Goal: Task Accomplishment & Management: Use online tool/utility

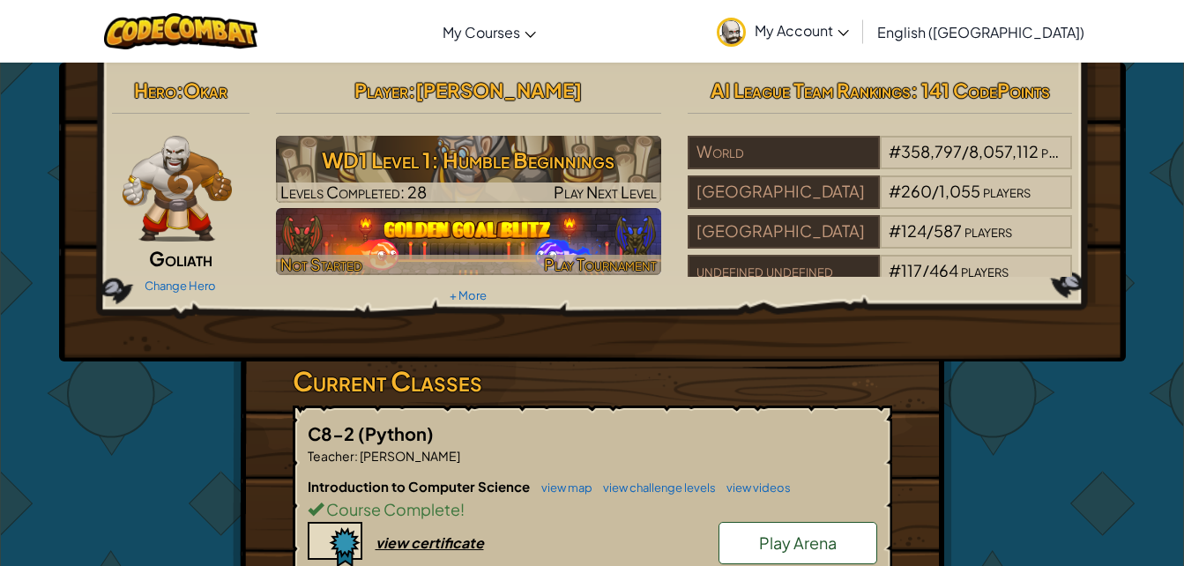
click at [435, 246] on img at bounding box center [468, 241] width 385 height 67
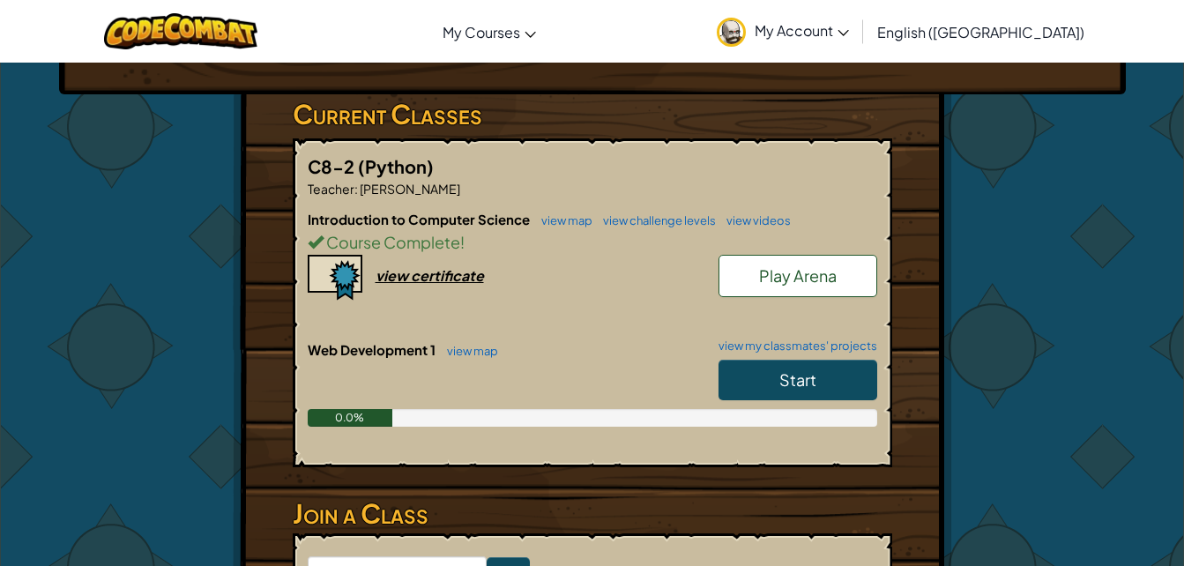
scroll to position [268, 0]
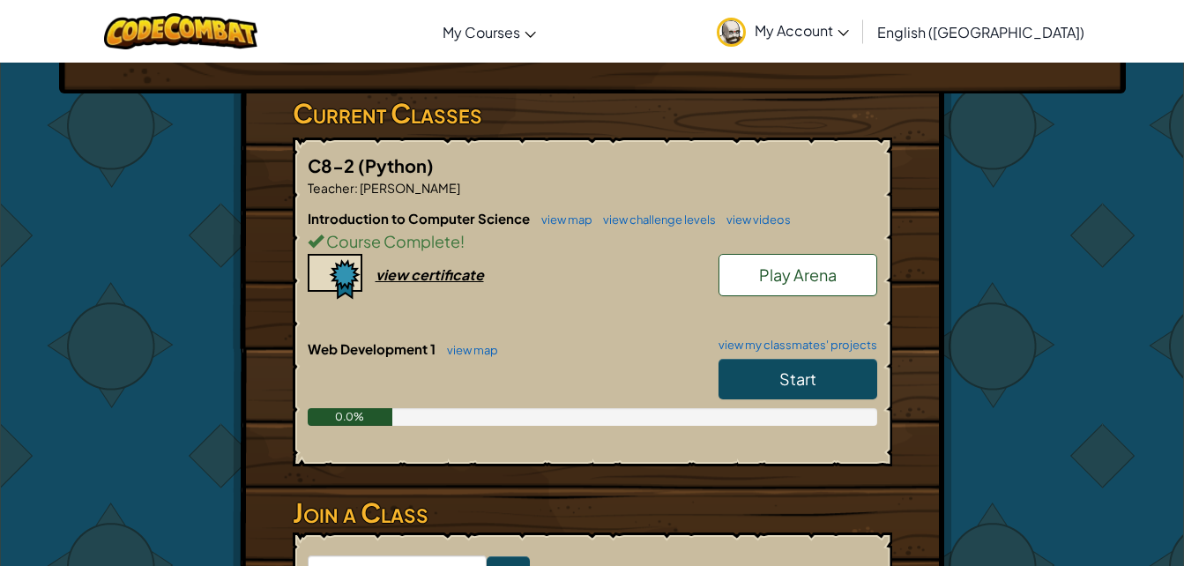
click at [770, 370] on link "Start" at bounding box center [798, 379] width 159 height 41
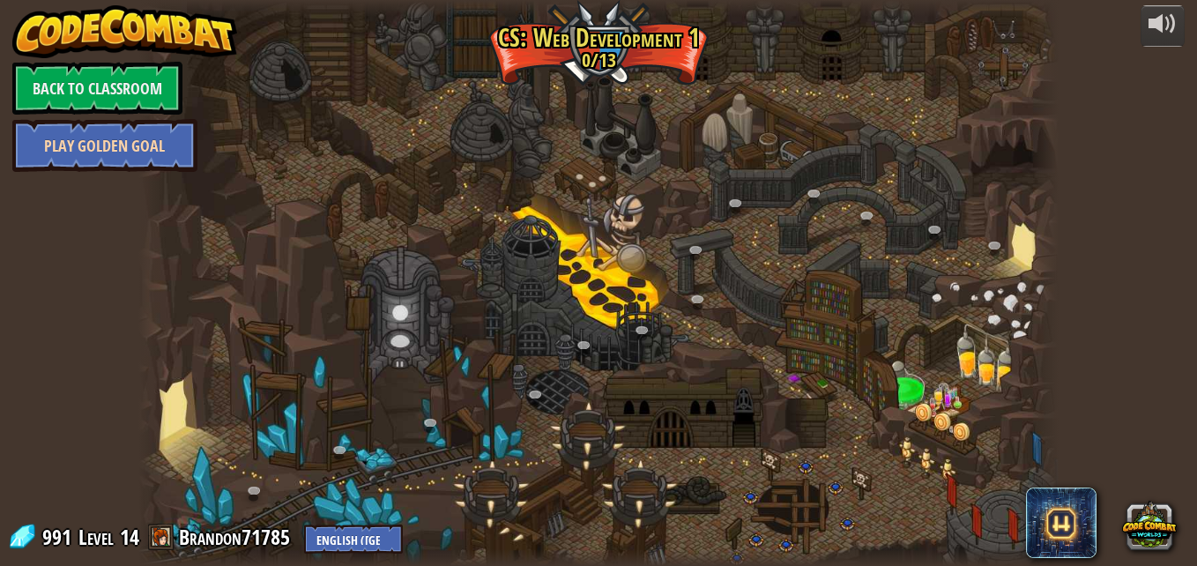
click at [135, 162] on link "Play Golden Goal" at bounding box center [104, 145] width 185 height 53
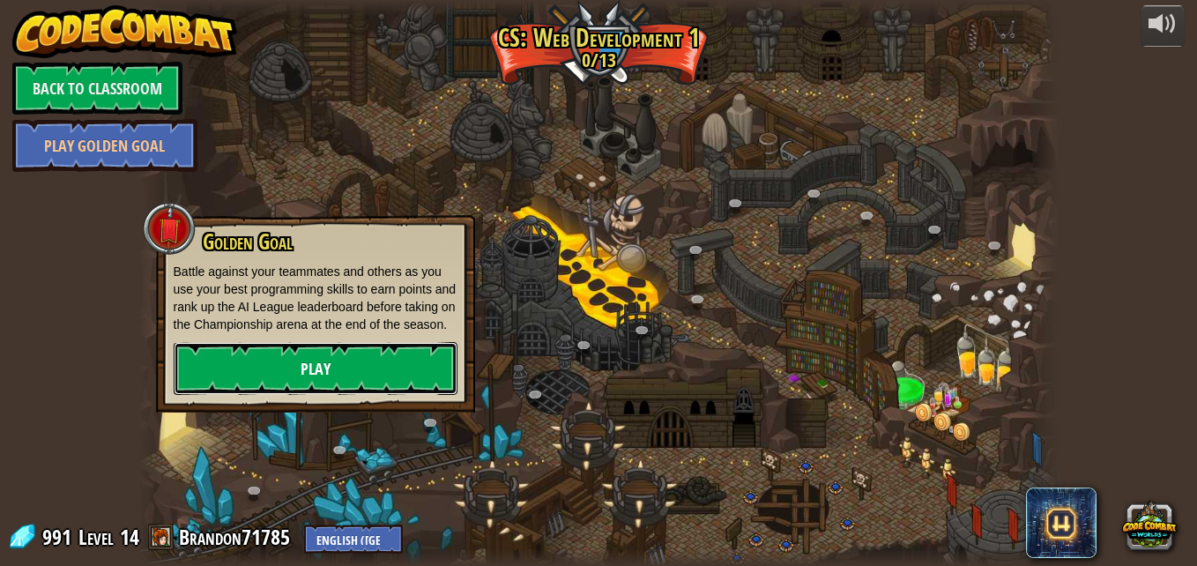
click at [294, 370] on link "Play" at bounding box center [316, 368] width 284 height 53
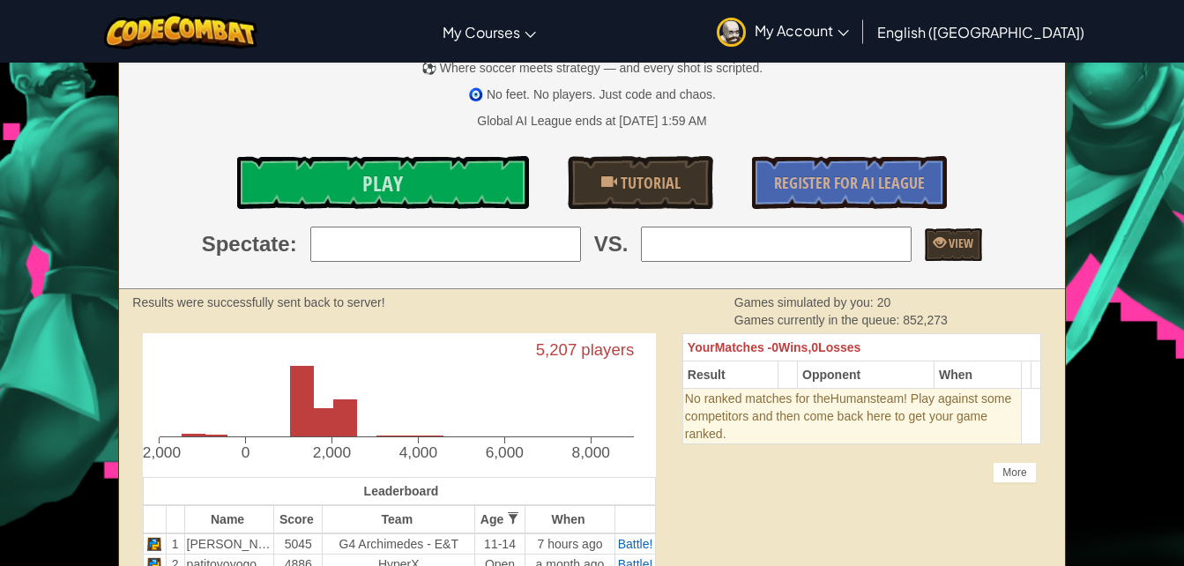
scroll to position [189, 0]
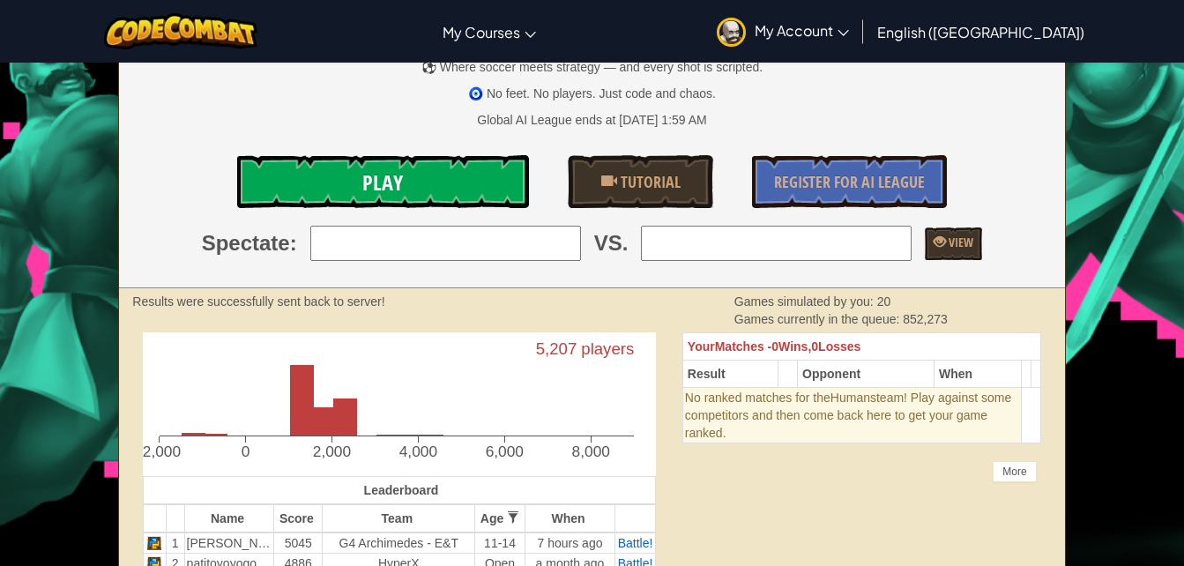
click at [428, 192] on link "Play" at bounding box center [383, 181] width 292 height 53
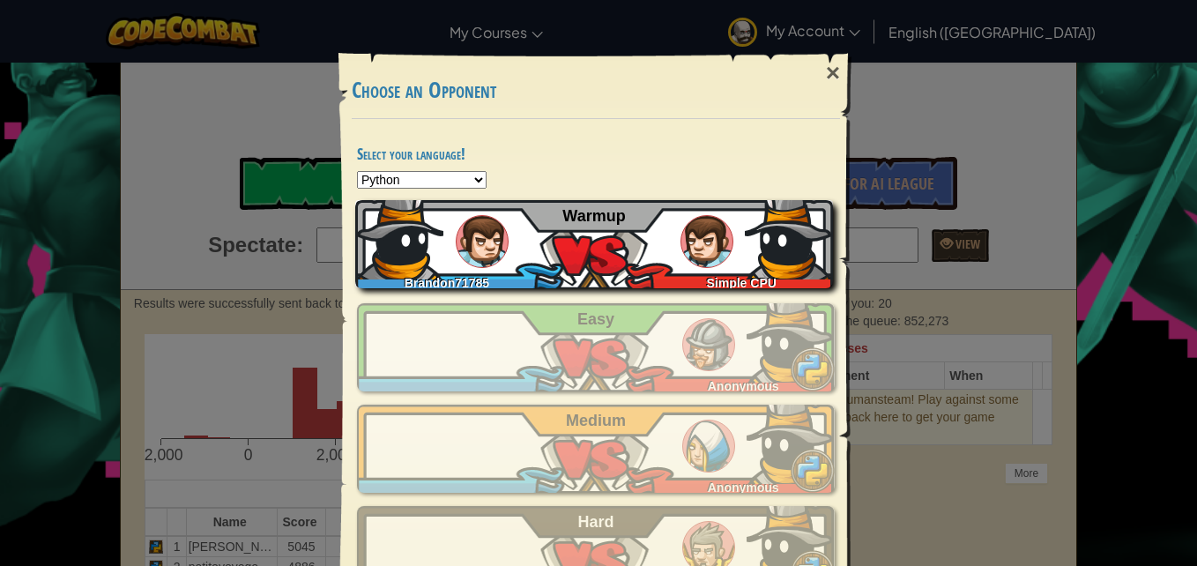
click at [440, 232] on div "Brandon71785 Simple CPU Warmup" at bounding box center [594, 244] width 478 height 88
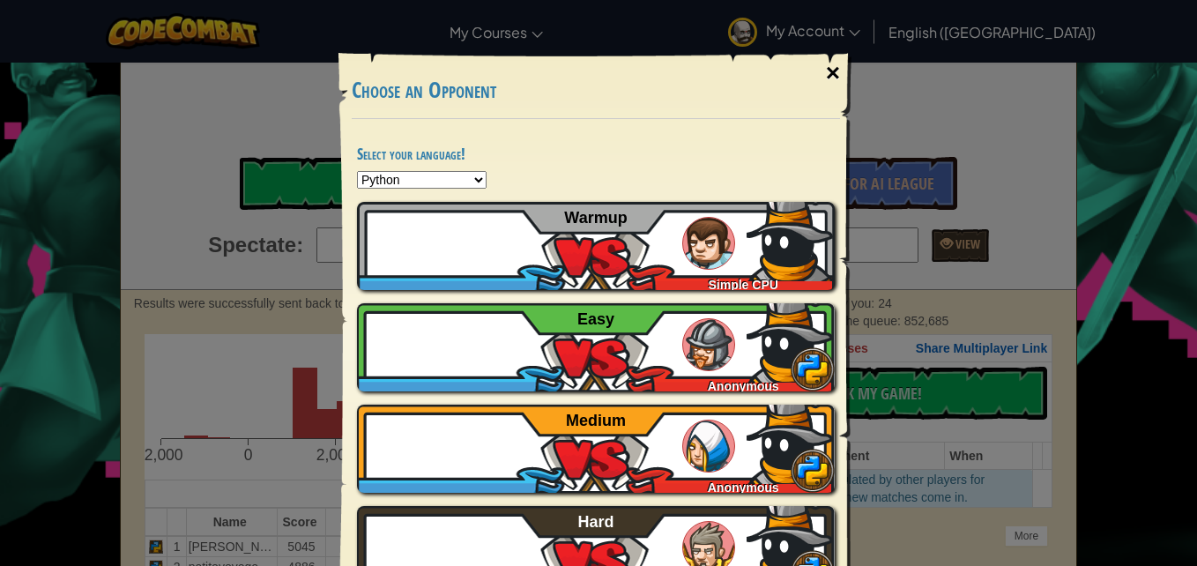
click at [824, 76] on div "×" at bounding box center [833, 73] width 41 height 51
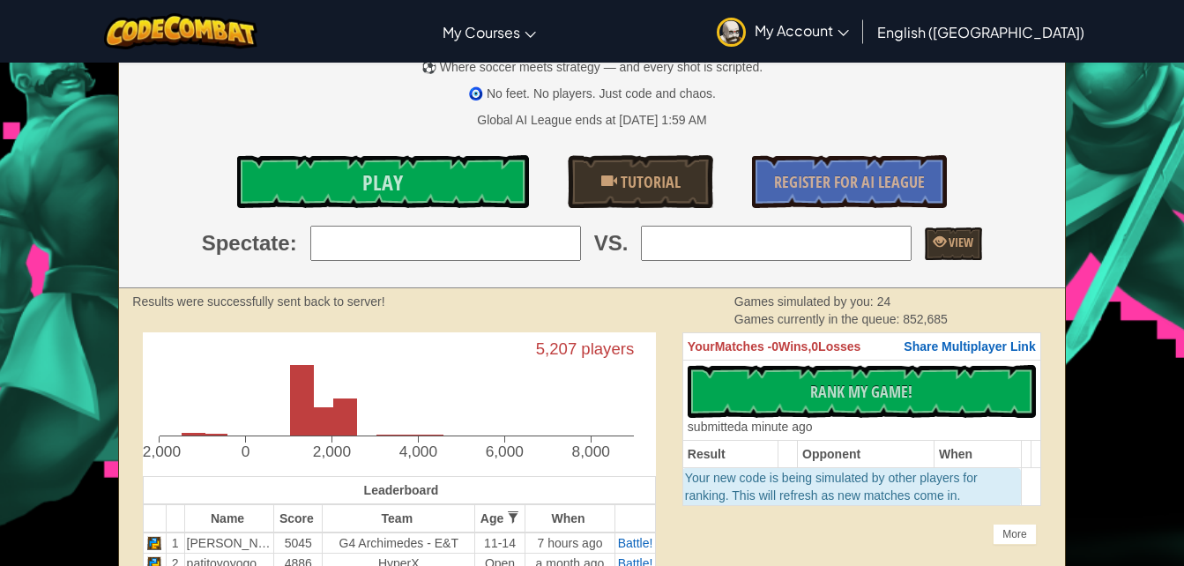
scroll to position [0, 0]
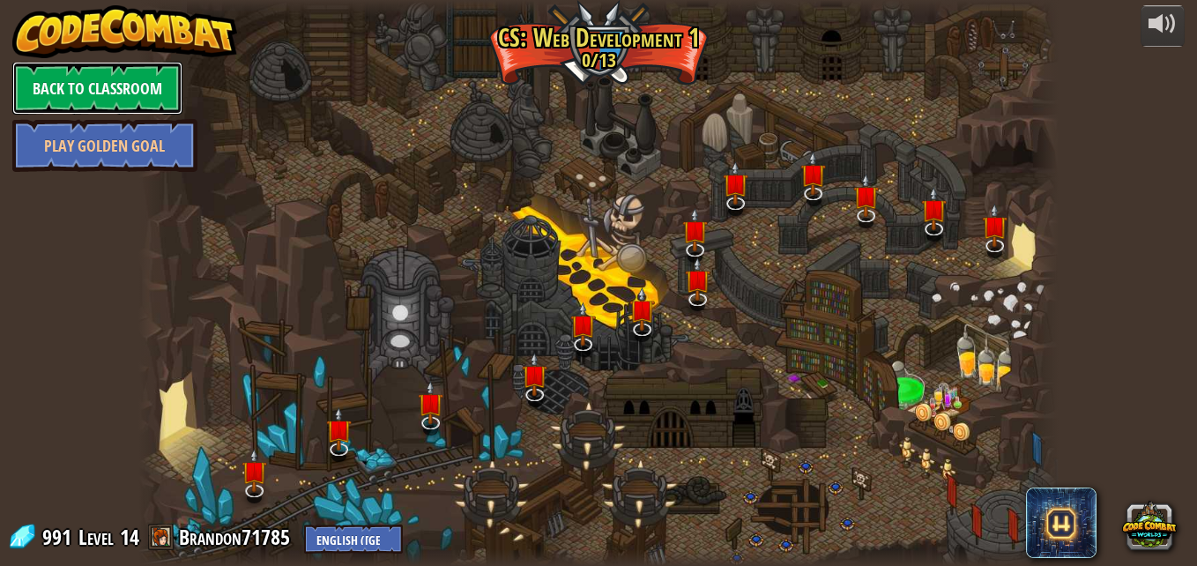
click at [66, 89] on link "Back to Classroom" at bounding box center [97, 88] width 170 height 53
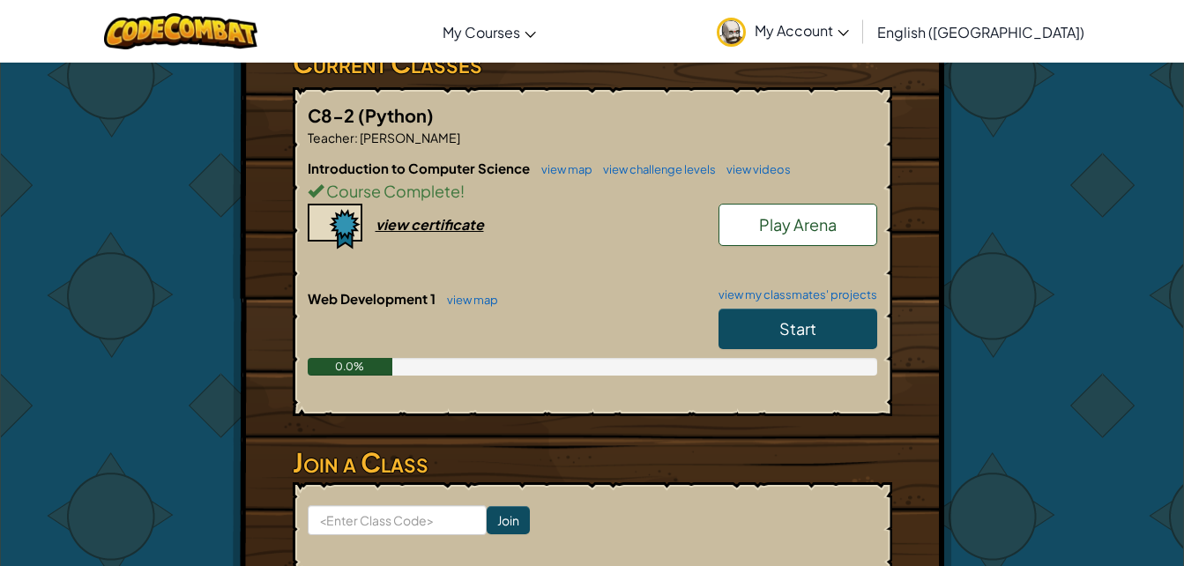
scroll to position [319, 0]
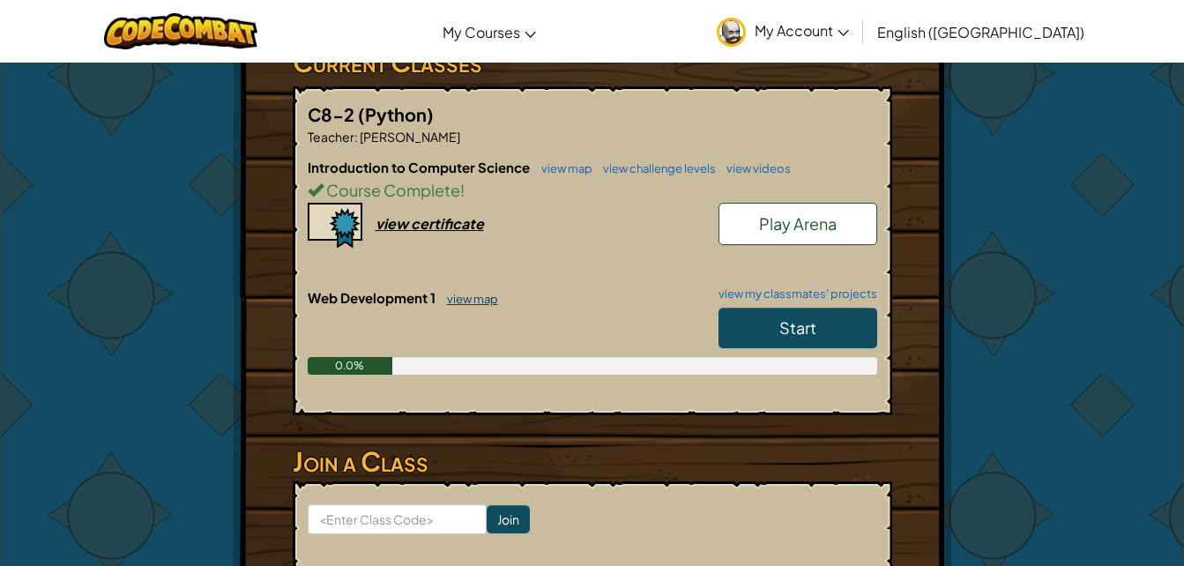
click at [459, 297] on link "view map" at bounding box center [468, 299] width 60 height 14
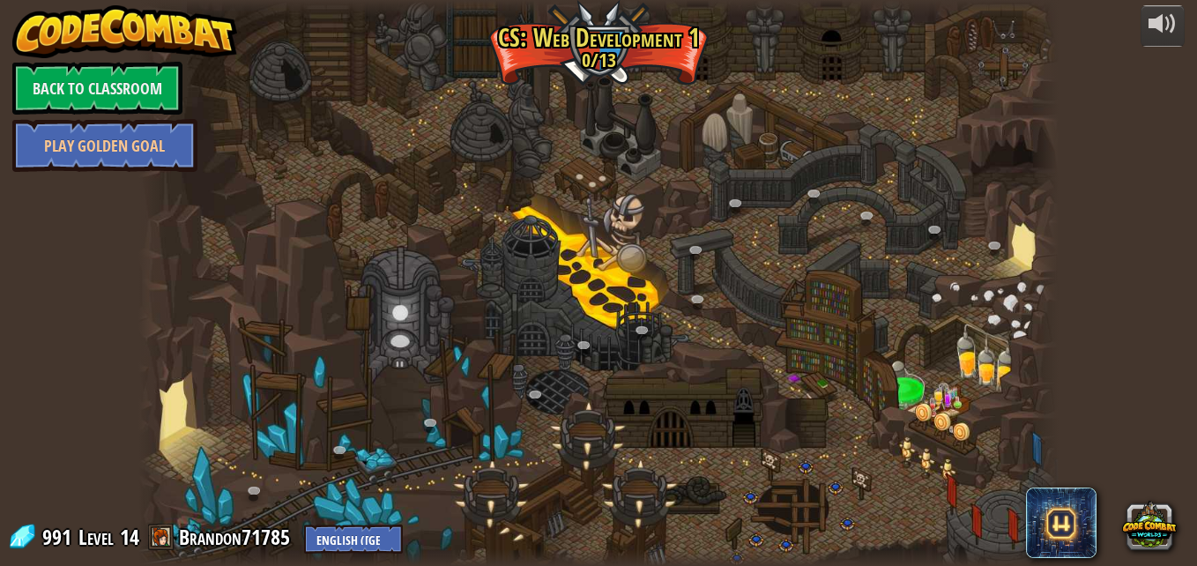
click at [430, 317] on div at bounding box center [598, 283] width 921 height 566
click at [359, 478] on div at bounding box center [598, 283] width 921 height 566
